Goal: Task Accomplishment & Management: Manage account settings

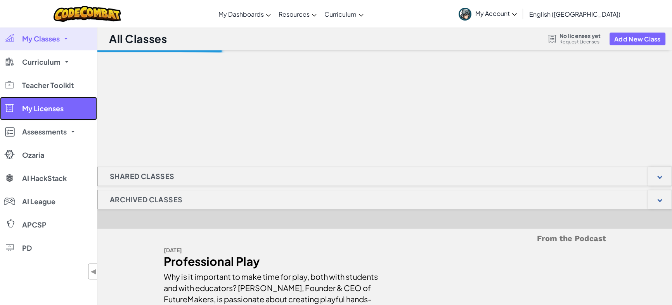
click at [44, 107] on span "My Licenses" at bounding box center [43, 108] width 42 height 7
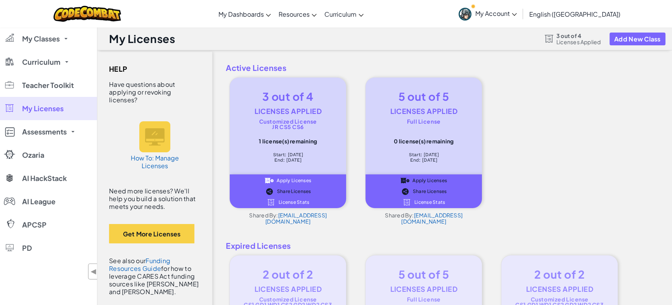
click at [299, 181] on span "Apply Licenses" at bounding box center [294, 180] width 35 height 5
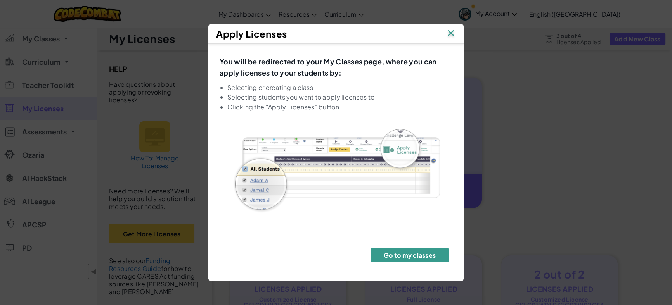
click at [401, 258] on button "Go to my classes" at bounding box center [410, 256] width 78 height 14
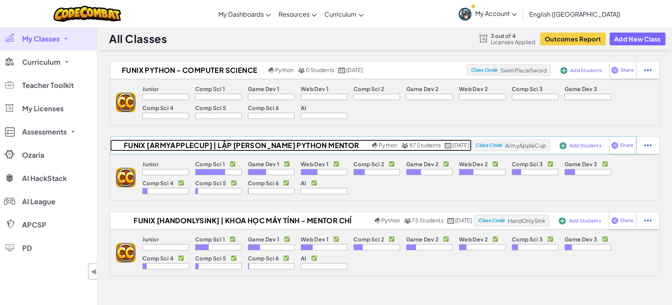
click at [192, 145] on h2 "FUNiX [ArmyAppleCup] | Lập [PERSON_NAME] Python Mentor [PERSON_NAME] [PERSON_NA…" at bounding box center [240, 146] width 260 height 12
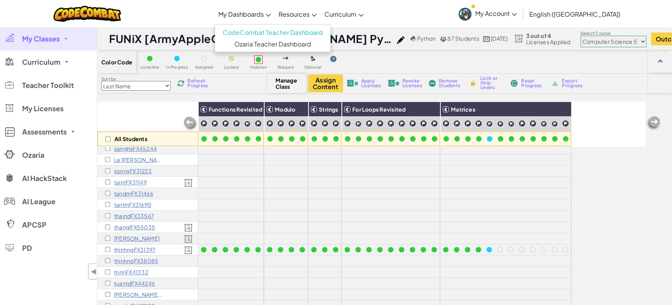
scroll to position [763, 0]
click at [640, 40] on select "Junior Introduction to Computer Science Game Development 1 Web Development 1 Co…" at bounding box center [613, 42] width 66 height 12
click at [605, 36] on select "Junior Introduction to Computer Science Game Development 1 Web Development 1 Co…" at bounding box center [613, 42] width 66 height 12
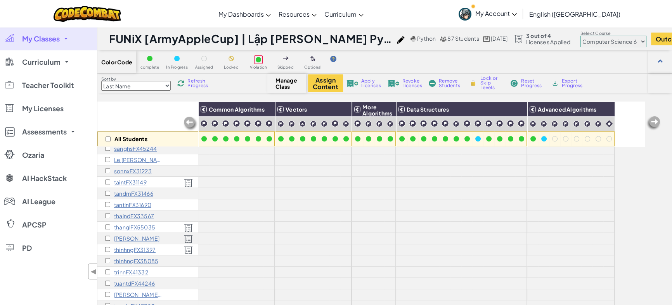
click at [623, 36] on select "Junior Introduction to Computer Science Game Development 1 Web Development 1 Co…" at bounding box center [613, 42] width 66 height 12
click at [605, 36] on select "Junior Introduction to Computer Science Game Development 1 Web Development 1 Co…" at bounding box center [613, 42] width 66 height 12
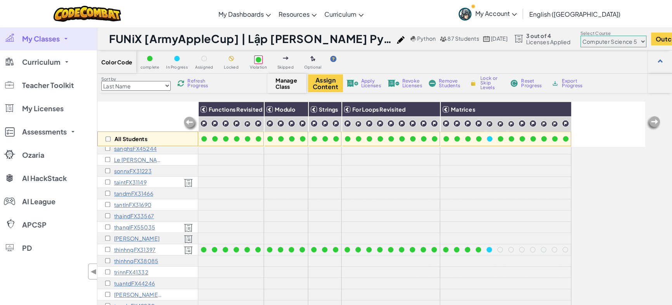
click at [639, 45] on select "Junior Introduction to Computer Science Game Development 1 Web Development 1 Co…" at bounding box center [613, 42] width 66 height 12
click at [605, 36] on select "Junior Introduction to Computer Science Game Development 1 Web Development 1 Co…" at bounding box center [613, 42] width 66 height 12
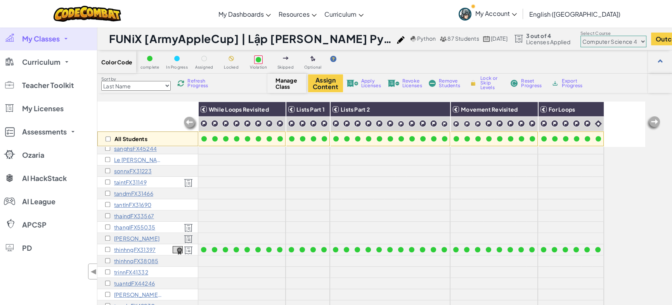
click at [631, 43] on select "Junior Introduction to Computer Science Game Development 1 Web Development 1 Co…" at bounding box center [613, 42] width 66 height 12
click at [605, 36] on select "Junior Introduction to Computer Science Game Development 1 Web Development 1 Co…" at bounding box center [613, 42] width 66 height 12
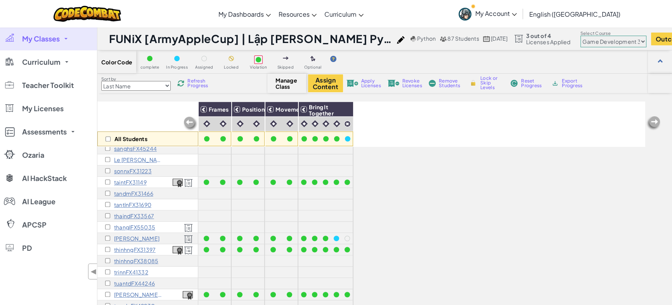
click at [624, 39] on select "Junior Introduction to Computer Science Game Development 1 Web Development 1 Co…" at bounding box center [613, 42] width 66 height 12
click at [605, 36] on select "Junior Introduction to Computer Science Game Development 1 Web Development 1 Co…" at bounding box center [613, 42] width 66 height 12
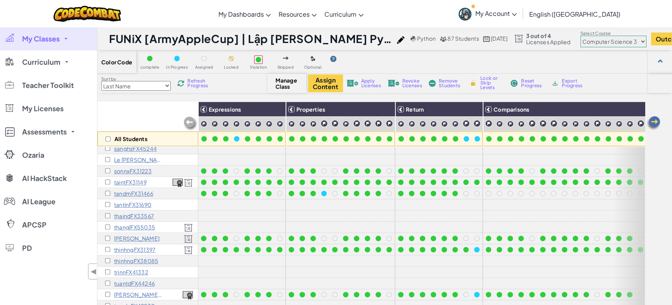
click at [620, 42] on select "Junior Introduction to Computer Science Game Development 1 Web Development 1 Co…" at bounding box center [613, 42] width 66 height 12
select select "569ed916efa72b0ced971447"
click at [605, 36] on select "Junior Introduction to Computer Science Game Development 1 Web Development 1 Co…" at bounding box center [613, 42] width 66 height 12
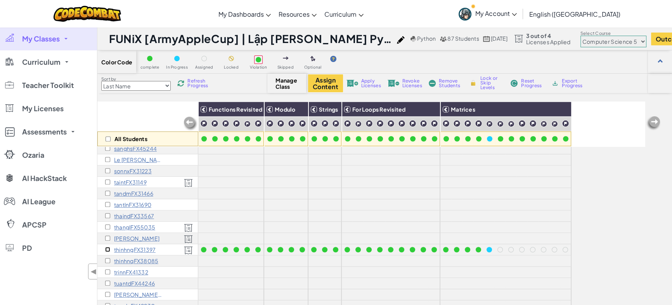
click at [108, 247] on input "checkbox" at bounding box center [107, 249] width 5 height 5
checkbox input "true"
click at [327, 82] on button "Assign Content" at bounding box center [325, 84] width 35 height 18
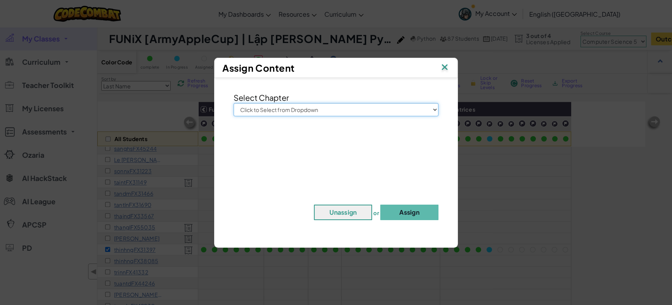
click at [327, 106] on select "Click to Select from Dropdown Junior Introduction to Computer Science Game Deve…" at bounding box center [336, 109] width 205 height 13
select select "Computer Science 6"
click at [234, 103] on select "Click to Select from Dropdown Junior Introduction to Computer Science Game Deve…" at bounding box center [336, 109] width 205 height 13
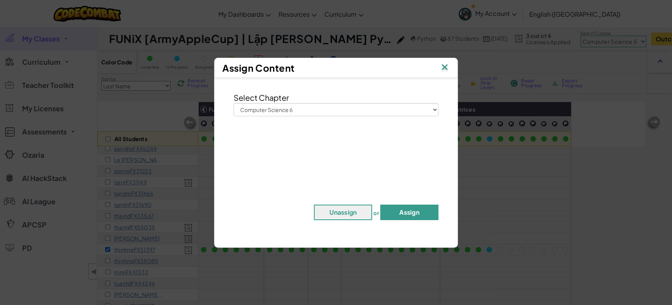
click at [423, 215] on button "Assign" at bounding box center [409, 213] width 58 height 16
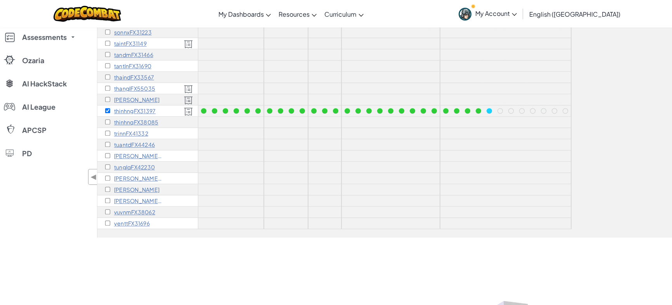
scroll to position [0, 0]
